Goal: Information Seeking & Learning: Compare options

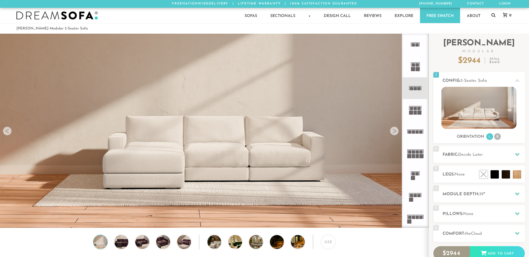
click at [118, 242] on img at bounding box center [121, 242] width 17 height 14
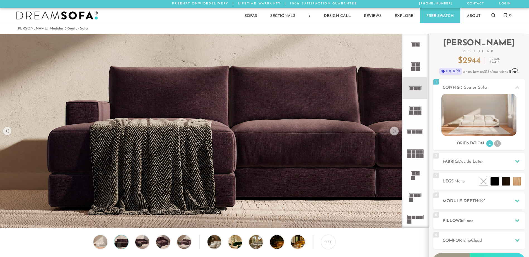
click at [175, 244] on div "Size" at bounding box center [214, 243] width 428 height 17
click at [213, 247] on img at bounding box center [219, 242] width 25 height 14
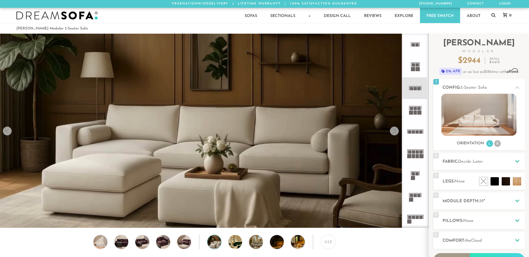
click at [236, 241] on img at bounding box center [240, 242] width 25 height 14
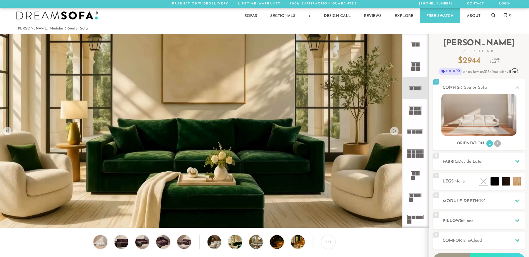
click at [499, 144] on li "R" at bounding box center [497, 143] width 7 height 7
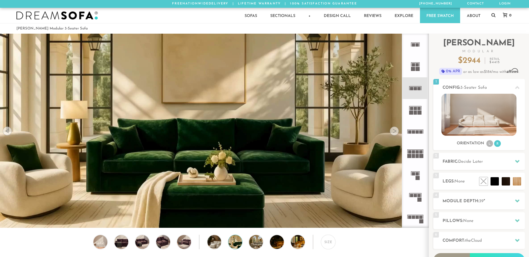
click at [489, 144] on li "L" at bounding box center [489, 143] width 7 height 7
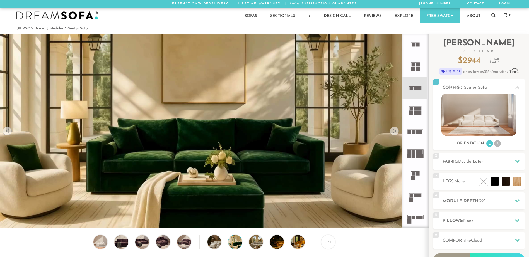
click at [416, 195] on rect at bounding box center [414, 195] width 3 height 3
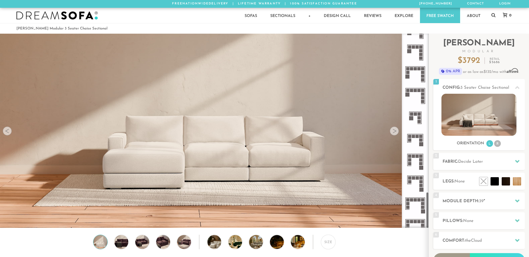
scroll to position [851, 0]
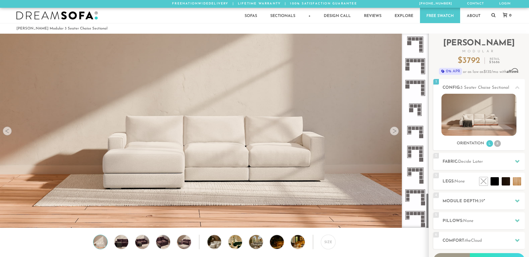
drag, startPoint x: 428, startPoint y: 65, endPoint x: 424, endPoint y: 220, distance: 155.2
click at [425, 222] on div at bounding box center [415, 131] width 27 height 194
click at [417, 109] on icon at bounding box center [415, 110] width 22 height 22
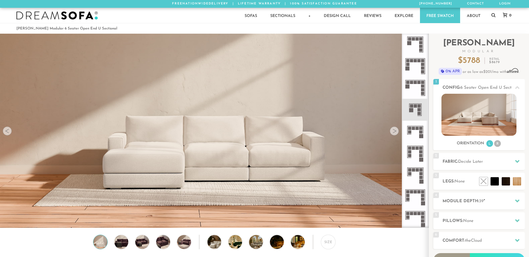
click at [414, 106] on rect at bounding box center [414, 105] width 3 height 3
click at [418, 110] on rect at bounding box center [418, 109] width 3 height 3
click at [420, 133] on rect at bounding box center [420, 132] width 3 height 3
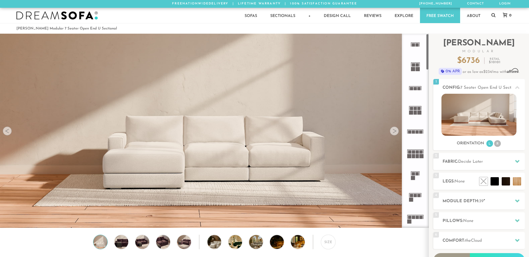
click at [414, 183] on icon at bounding box center [415, 176] width 22 height 22
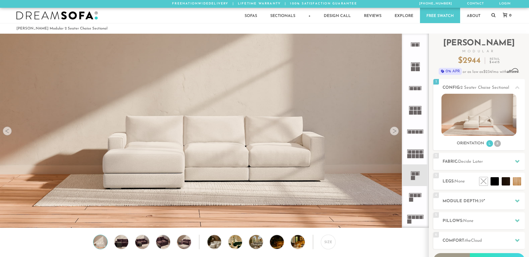
click at [414, 176] on icon at bounding box center [415, 176] width 22 height 22
click at [412, 177] on rect at bounding box center [413, 178] width 4 height 4
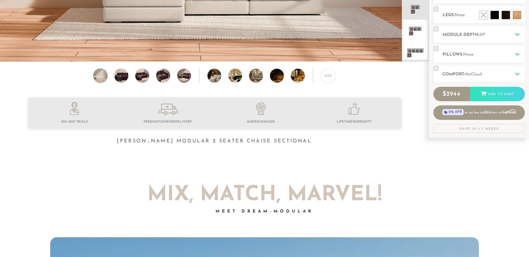
scroll to position [169, 0]
